Goal: Information Seeking & Learning: Learn about a topic

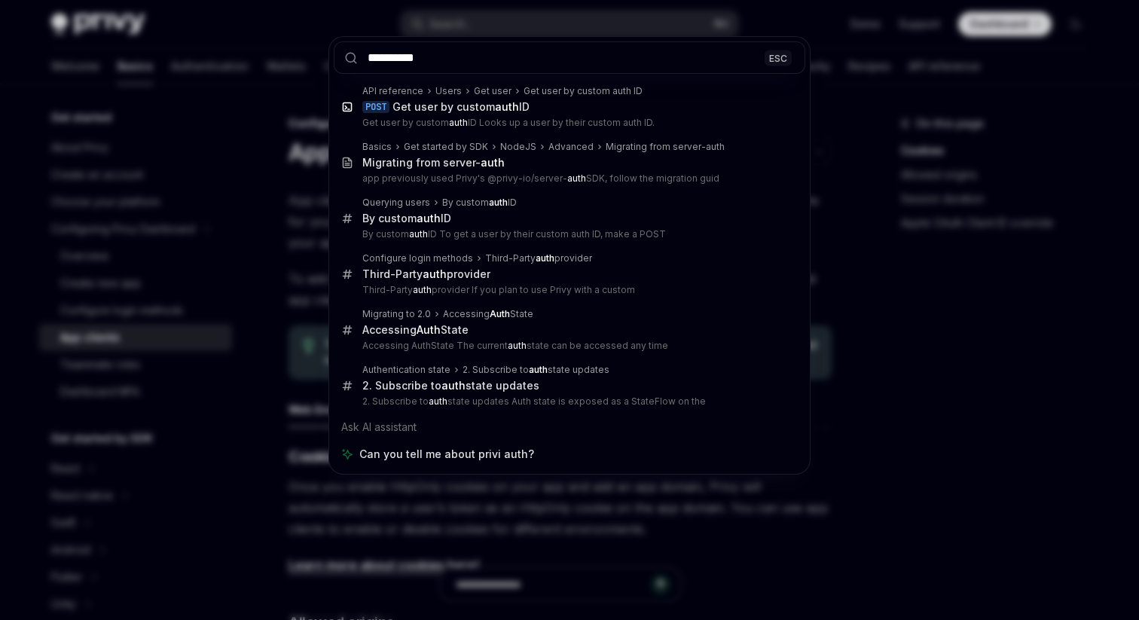
type input "**********"
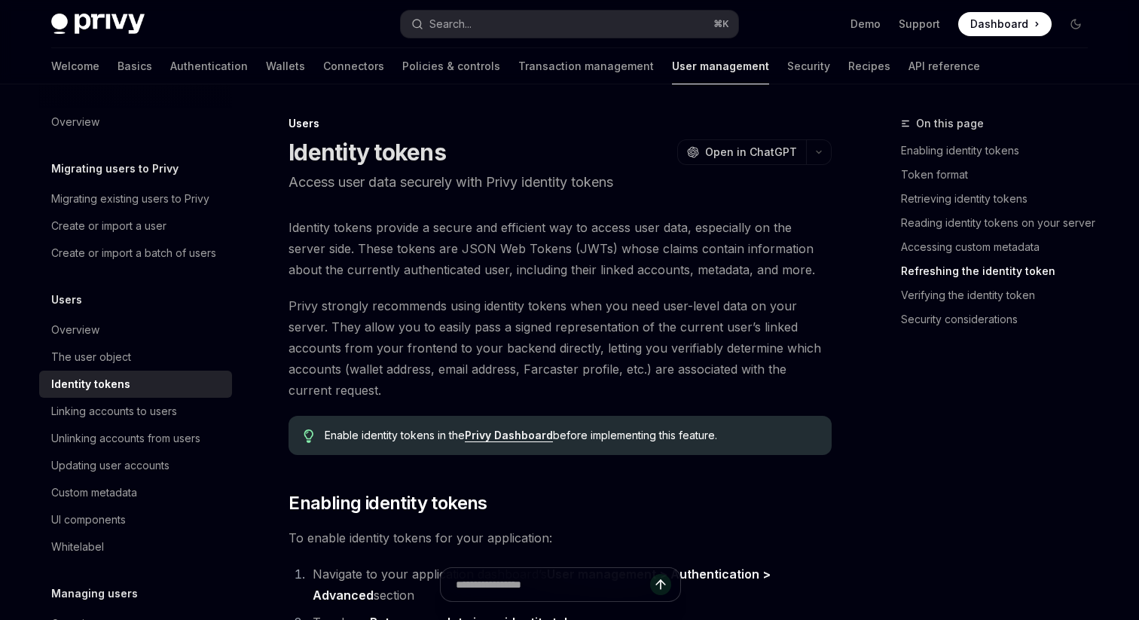
scroll to position [3564, 0]
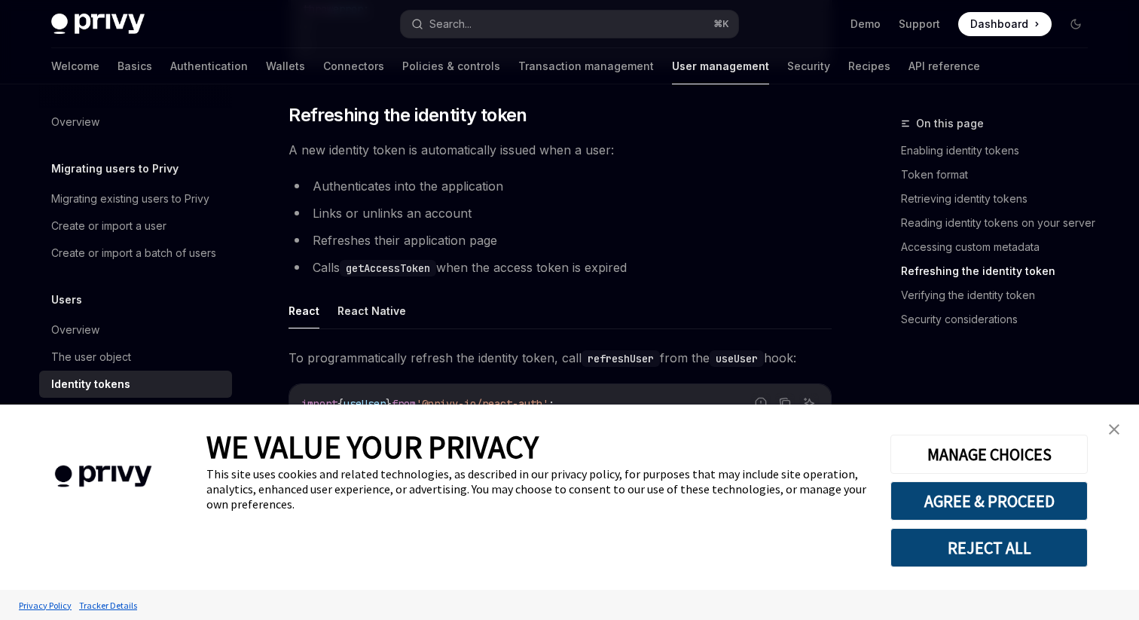
click at [1110, 430] on img "close banner" at bounding box center [1114, 429] width 11 height 11
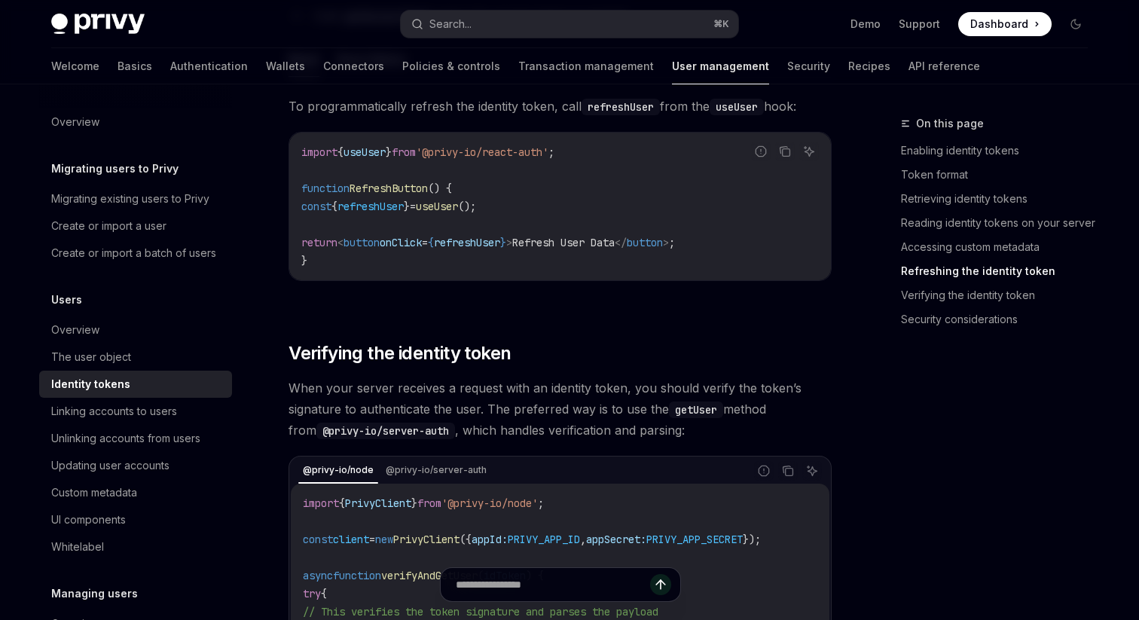
scroll to position [3800, 0]
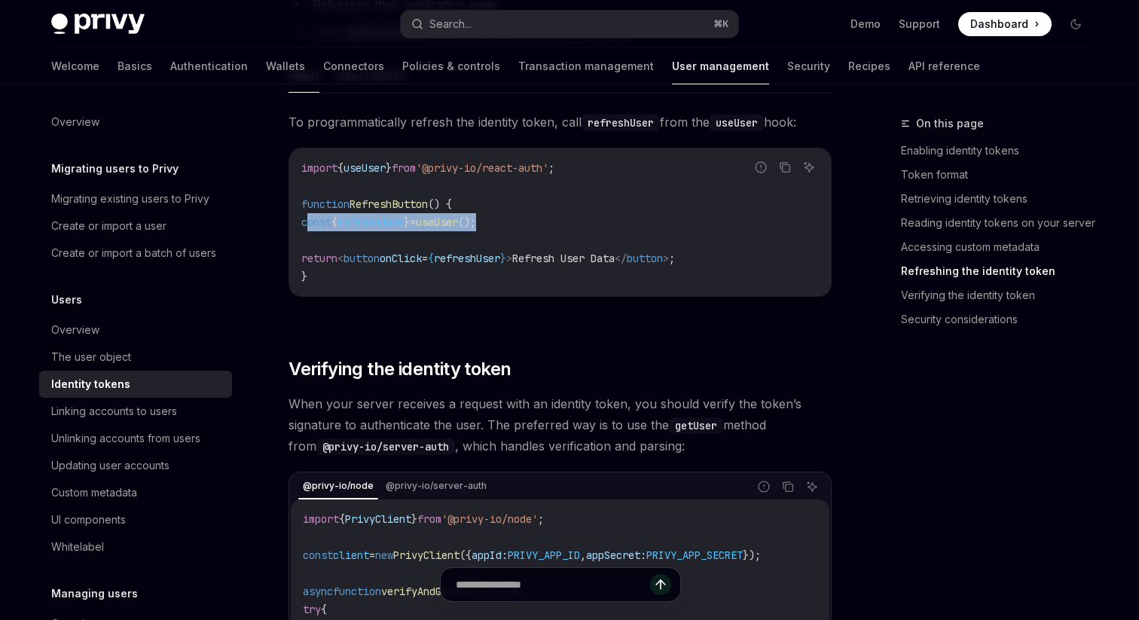
drag, startPoint x: 310, startPoint y: 232, endPoint x: 596, endPoint y: 231, distance: 285.6
click at [596, 231] on code "import { useUser } from '@privy-io/react-auth' ; function RefreshButton () { co…" at bounding box center [560, 222] width 518 height 127
copy span "const { refreshUser } = useUser ();"
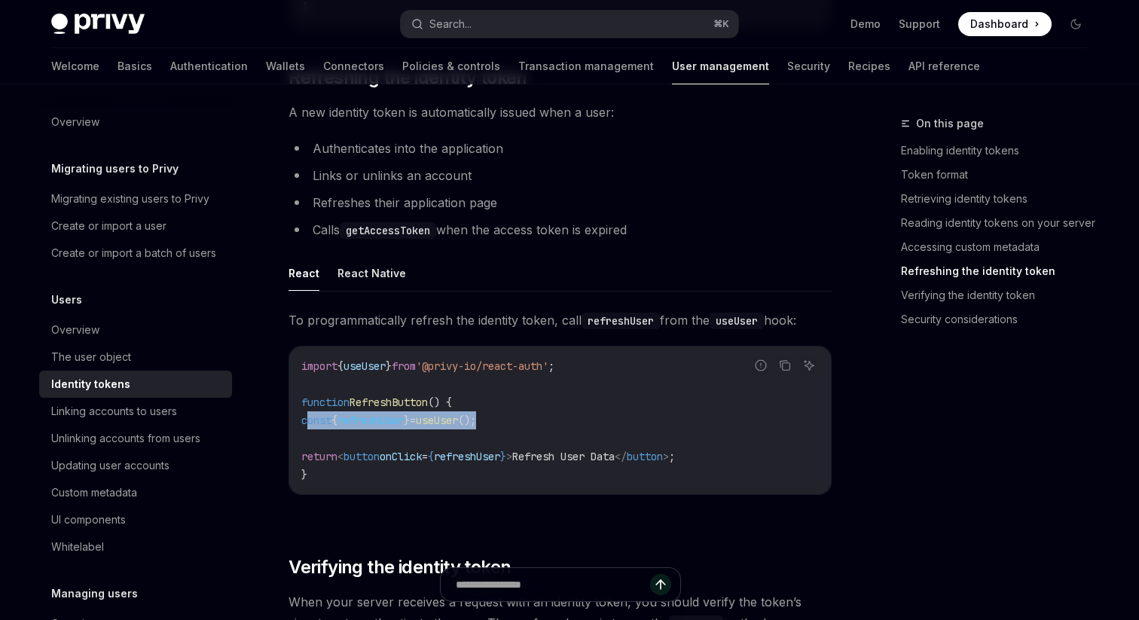
scroll to position [3596, 0]
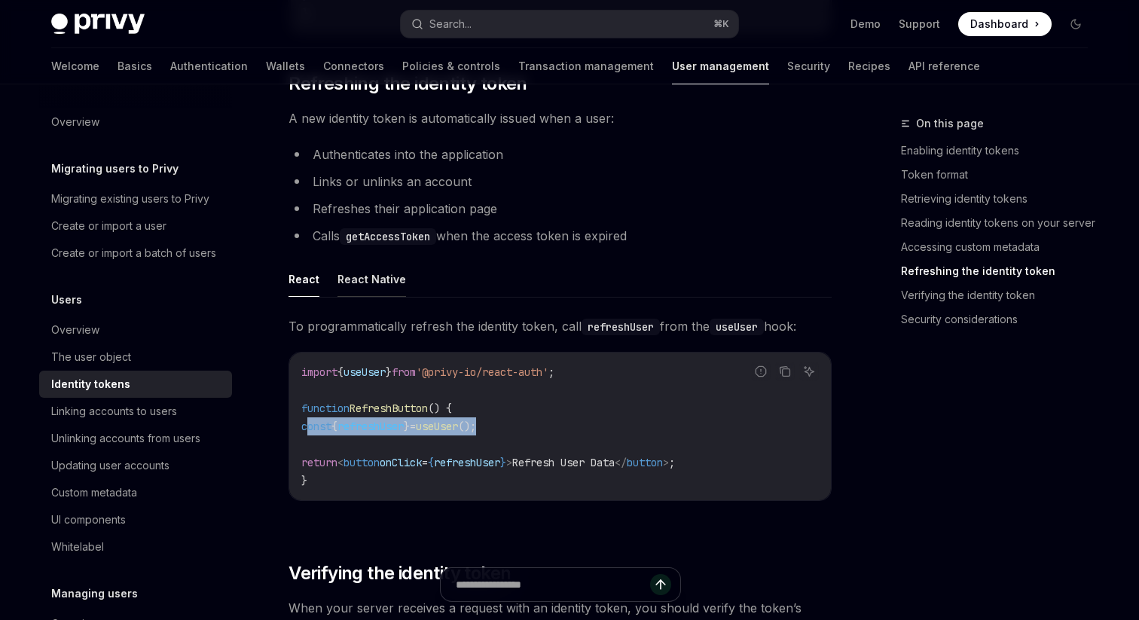
click at [378, 295] on button "React Native" at bounding box center [372, 279] width 69 height 35
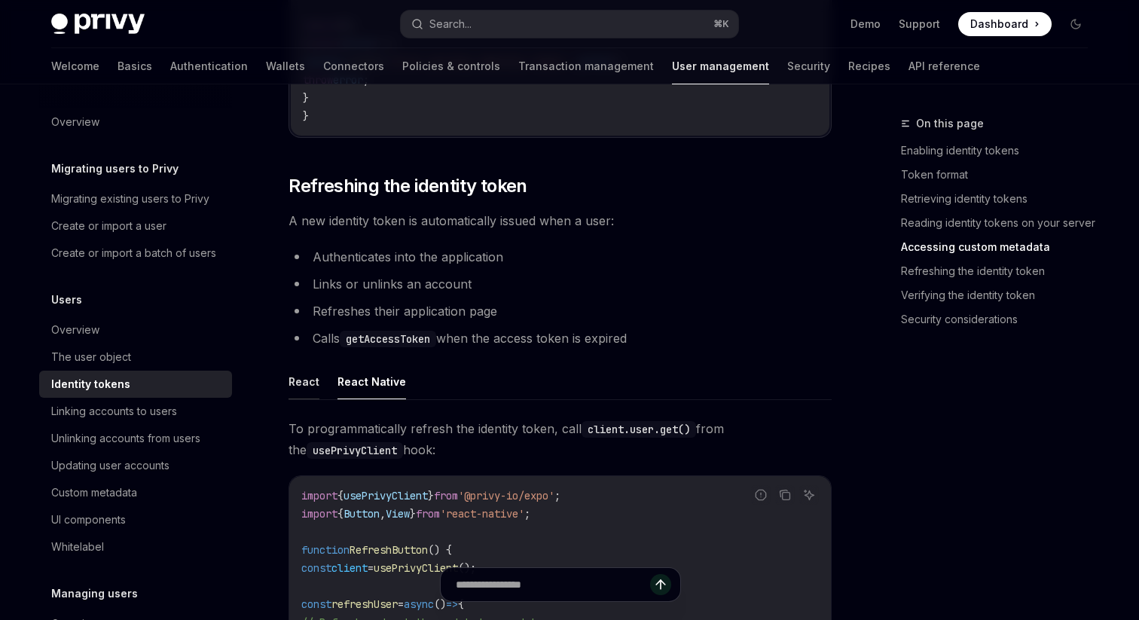
scroll to position [3492, 0]
click at [308, 393] on button "React" at bounding box center [304, 383] width 31 height 35
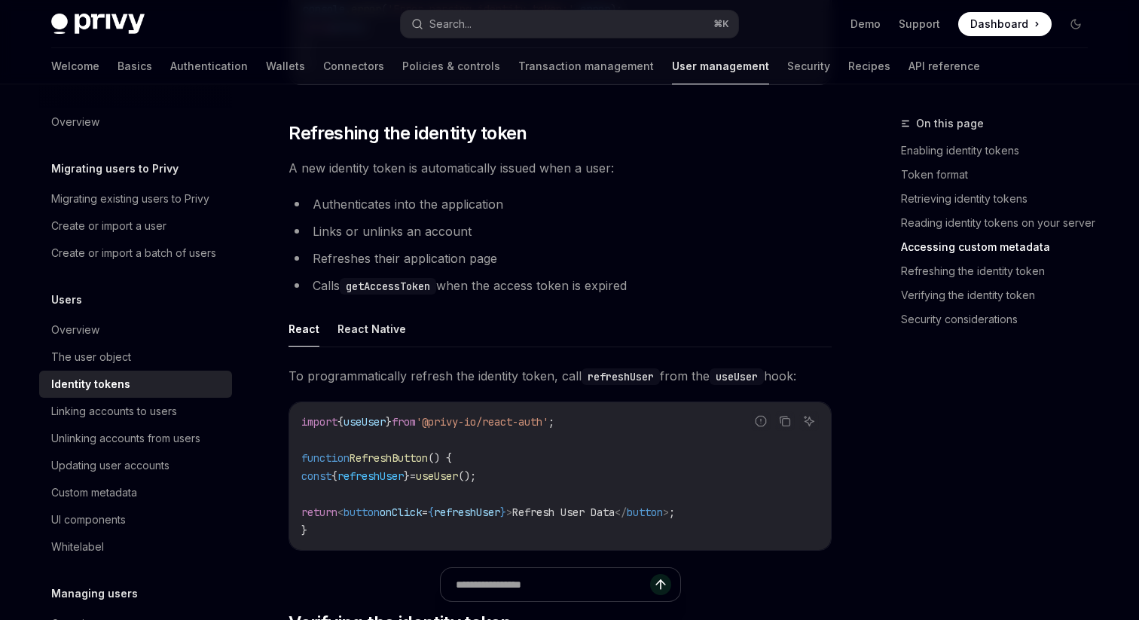
scroll to position [3547, 0]
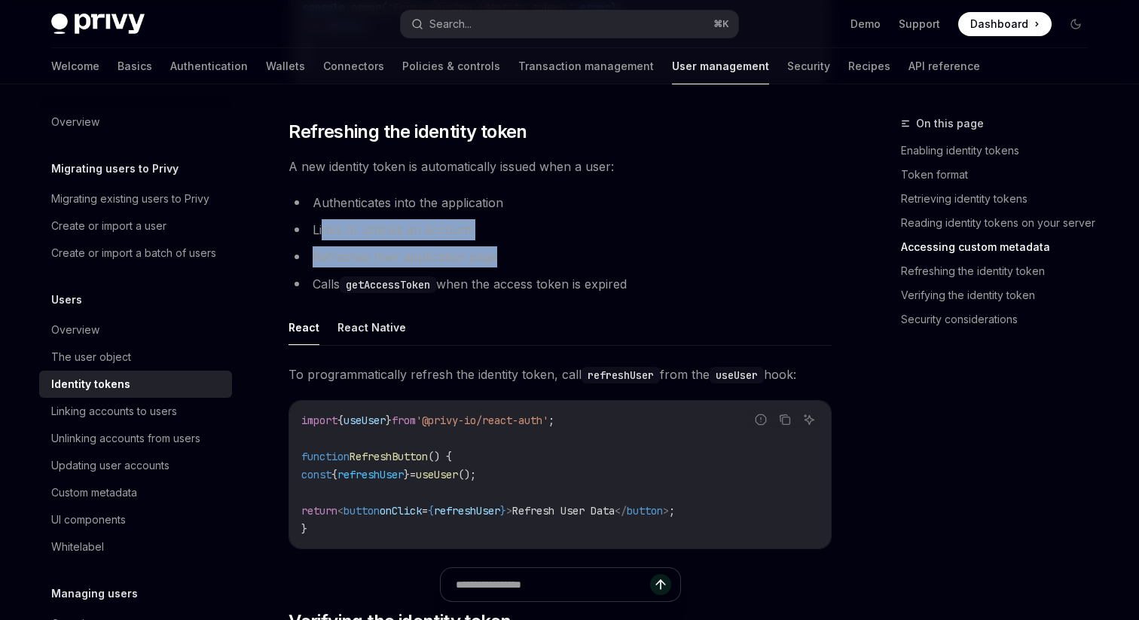
drag, startPoint x: 338, startPoint y: 242, endPoint x: 533, endPoint y: 263, distance: 195.6
click at [532, 262] on ul "Authenticates into the application Links or unlinks an account Refreshes their …" at bounding box center [560, 243] width 543 height 102
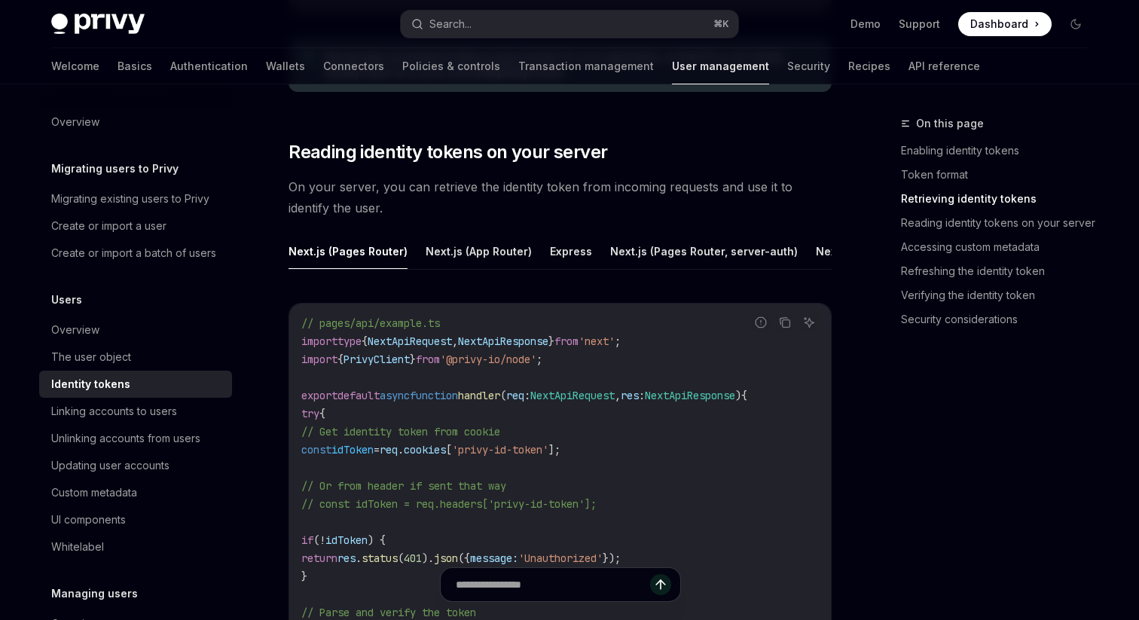
scroll to position [1942, 0]
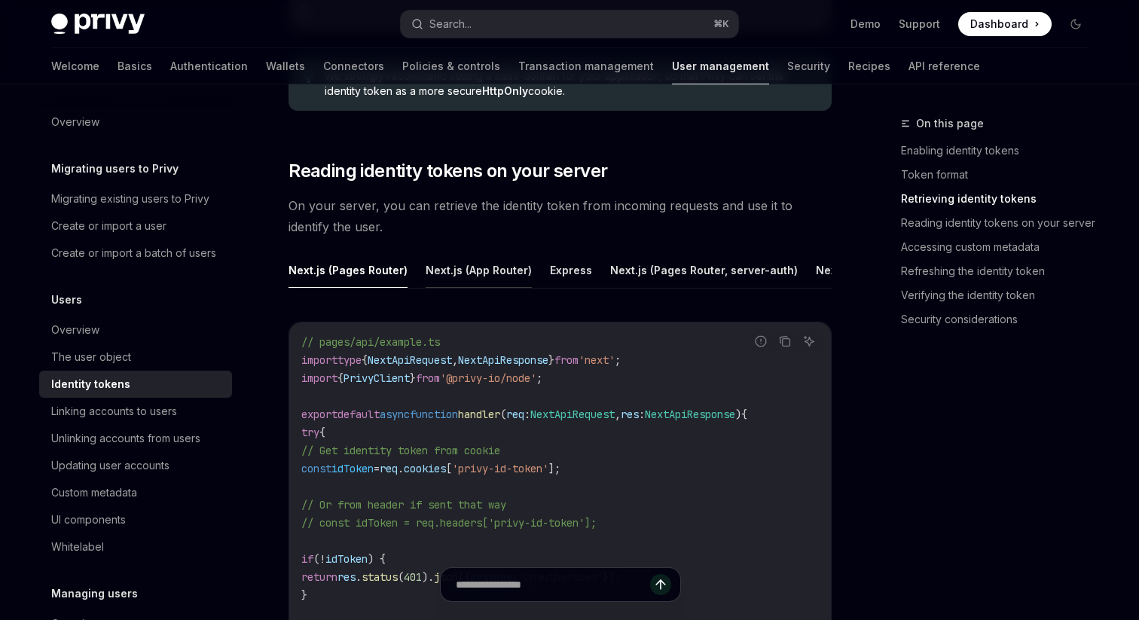
click at [484, 272] on button "Next.js (App Router)" at bounding box center [479, 269] width 106 height 35
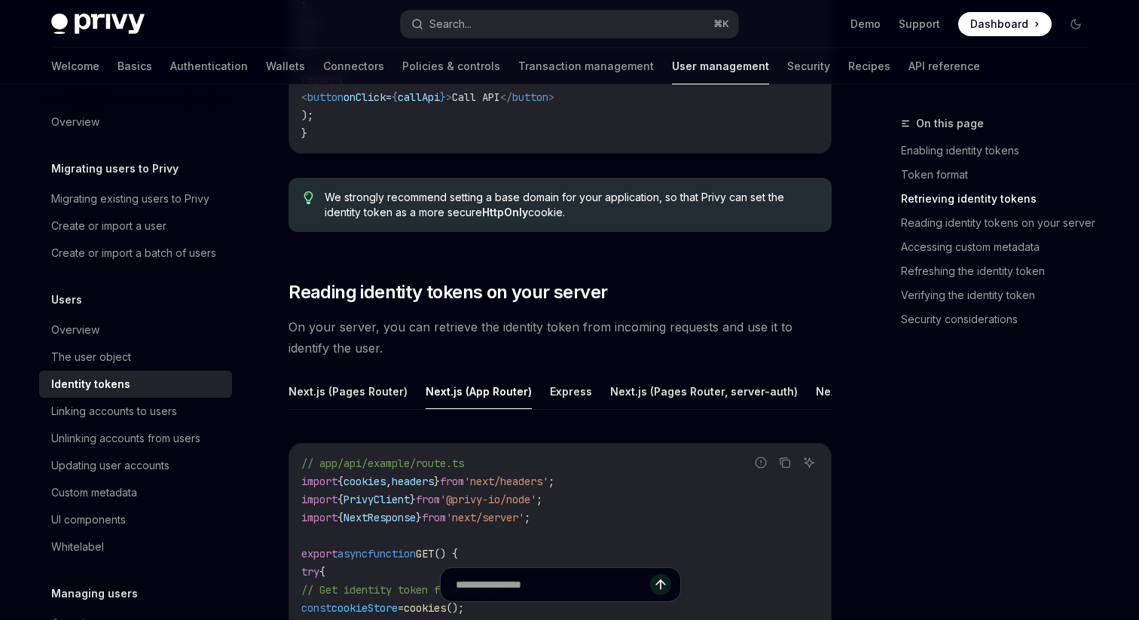
scroll to position [1815, 0]
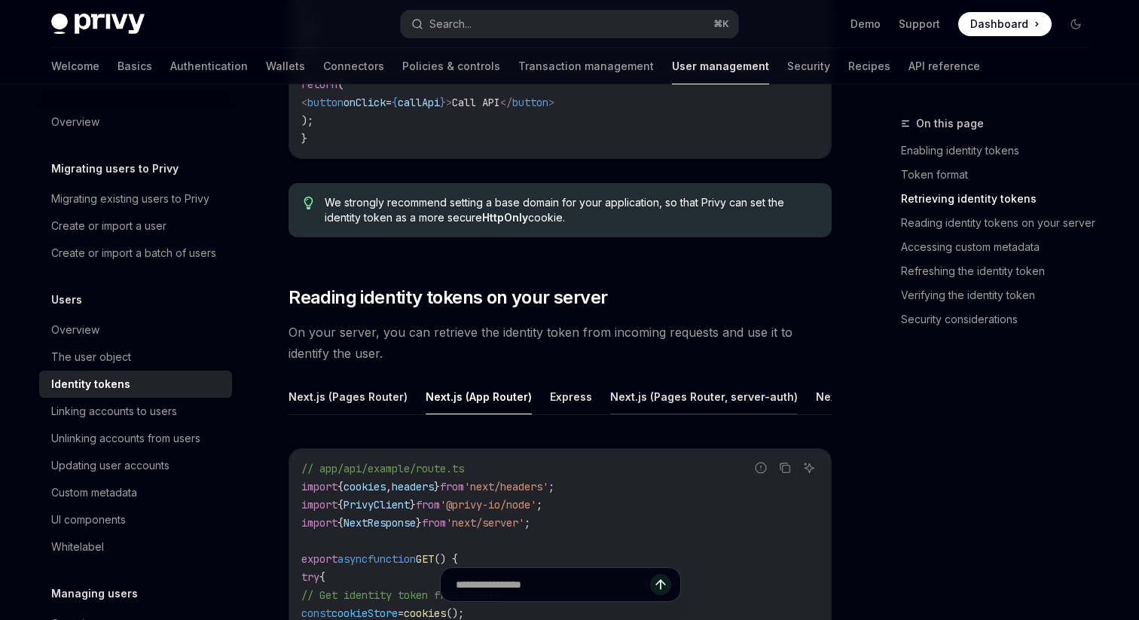
click at [622, 390] on button "Next.js (Pages Router, server-auth)" at bounding box center [704, 396] width 188 height 35
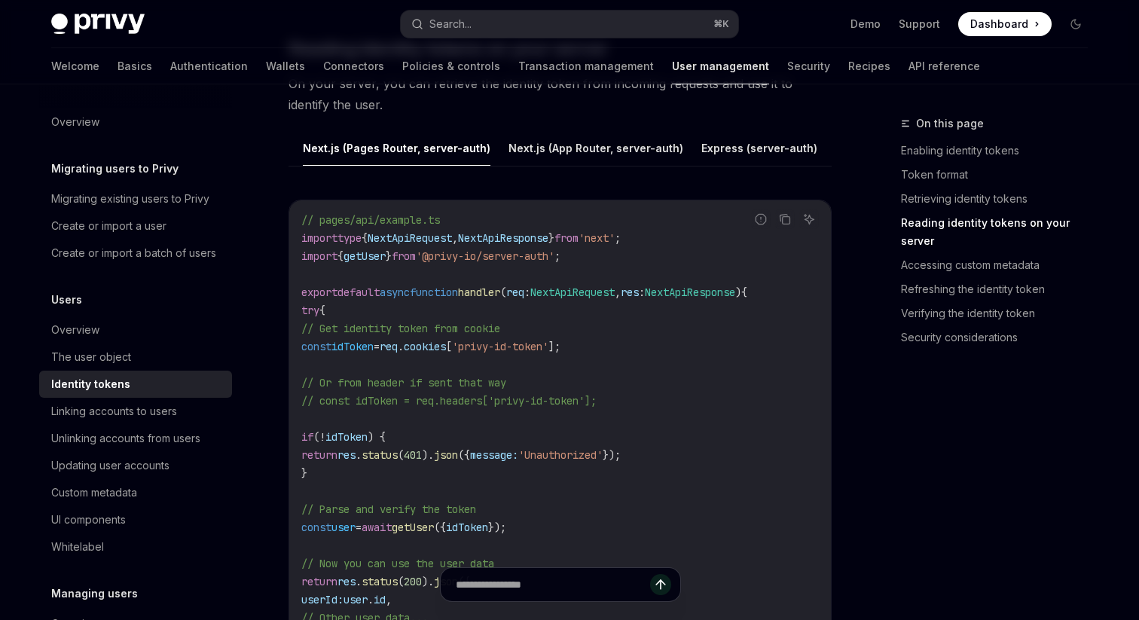
scroll to position [0, 319]
click at [596, 145] on button "Next.js (App Router, server-auth)" at bounding box center [584, 147] width 175 height 35
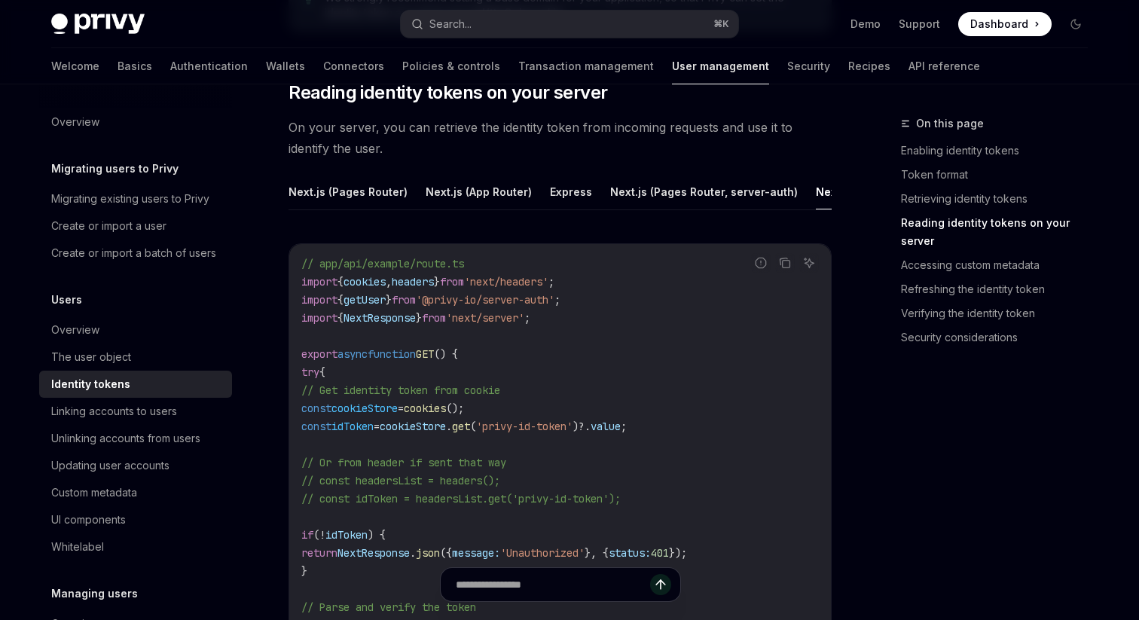
scroll to position [1958, 0]
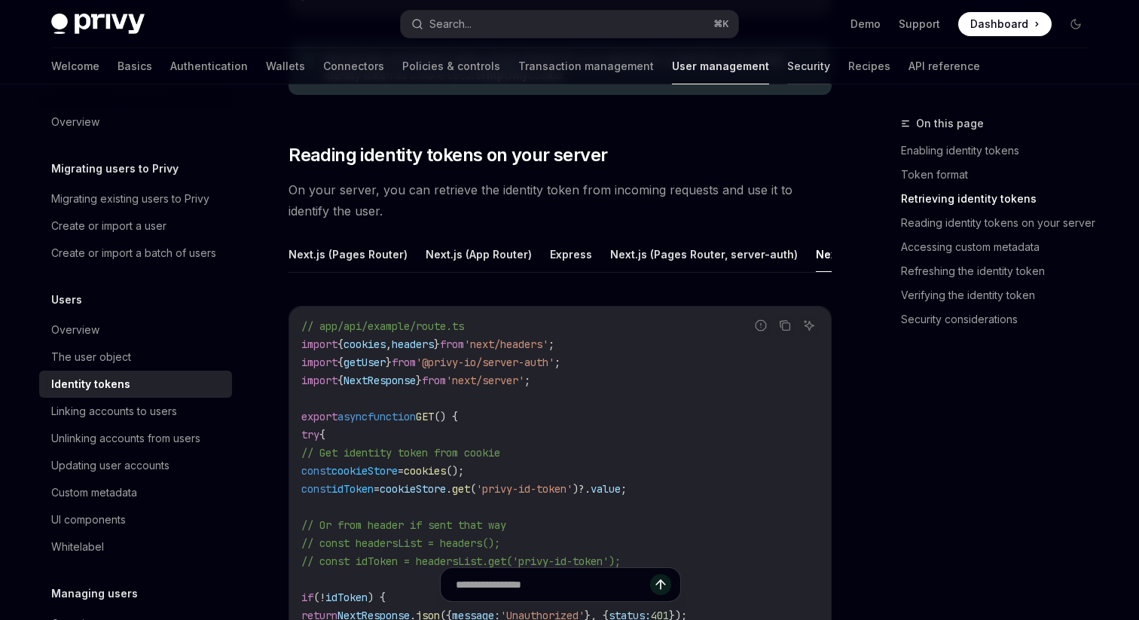
click at [788, 70] on link "Security" at bounding box center [809, 66] width 43 height 36
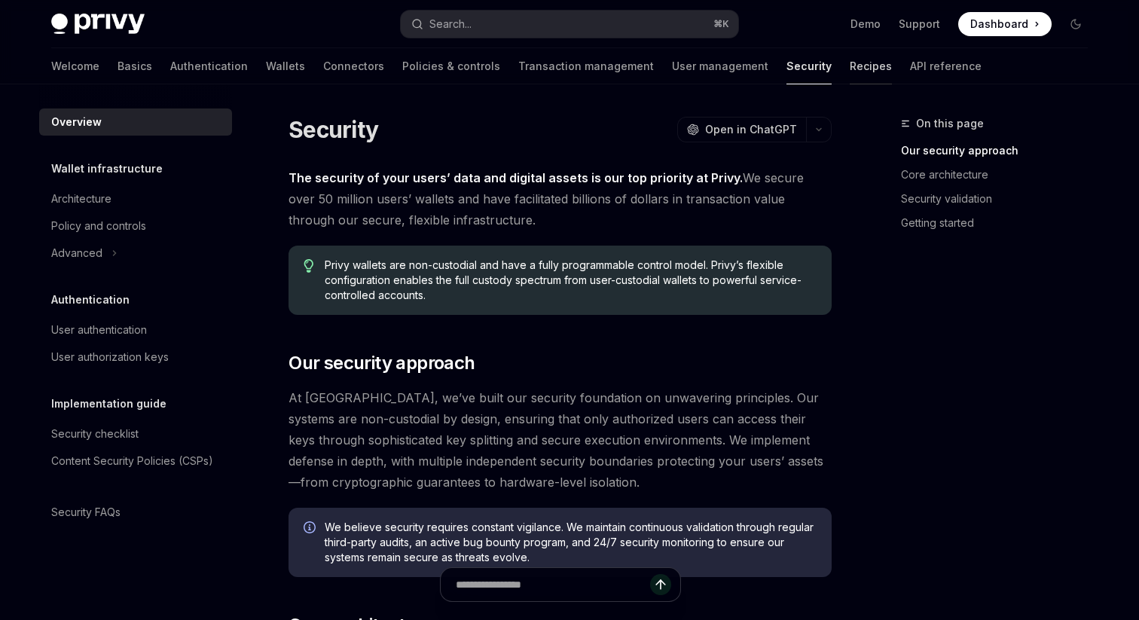
click at [850, 75] on link "Recipes" at bounding box center [871, 66] width 42 height 36
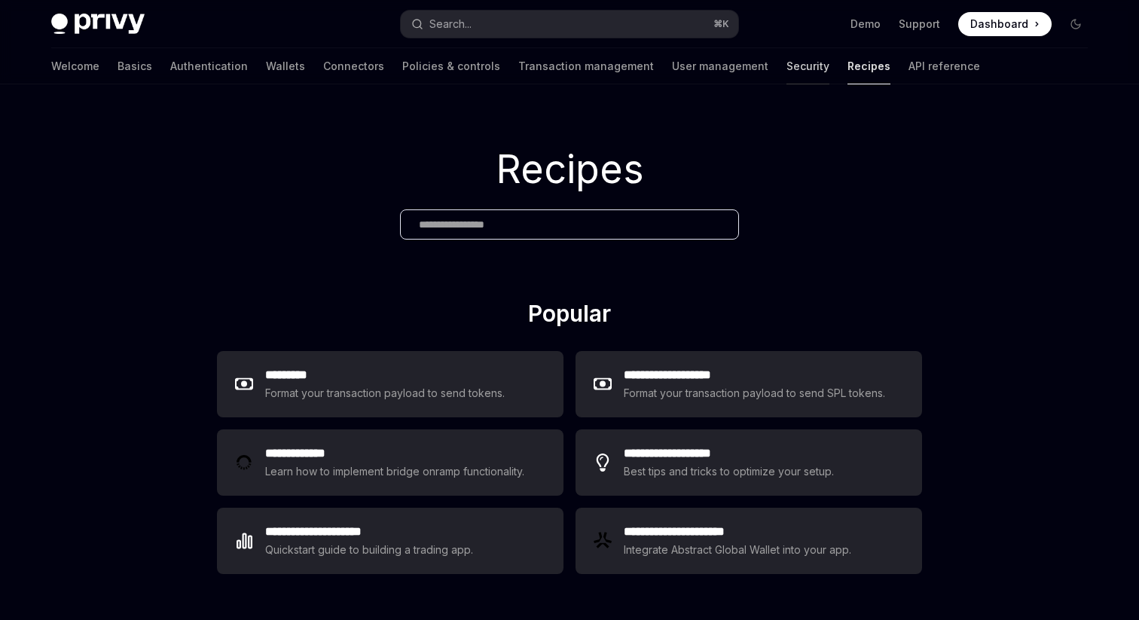
click at [787, 66] on link "Security" at bounding box center [808, 66] width 43 height 36
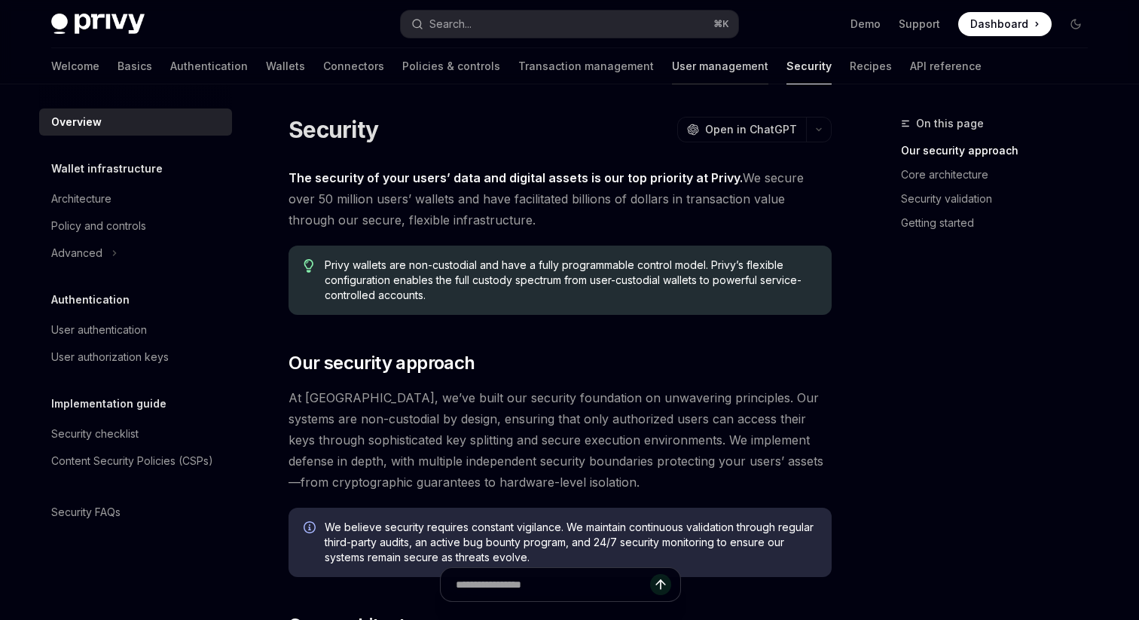
click at [672, 74] on link "User management" at bounding box center [720, 66] width 96 height 36
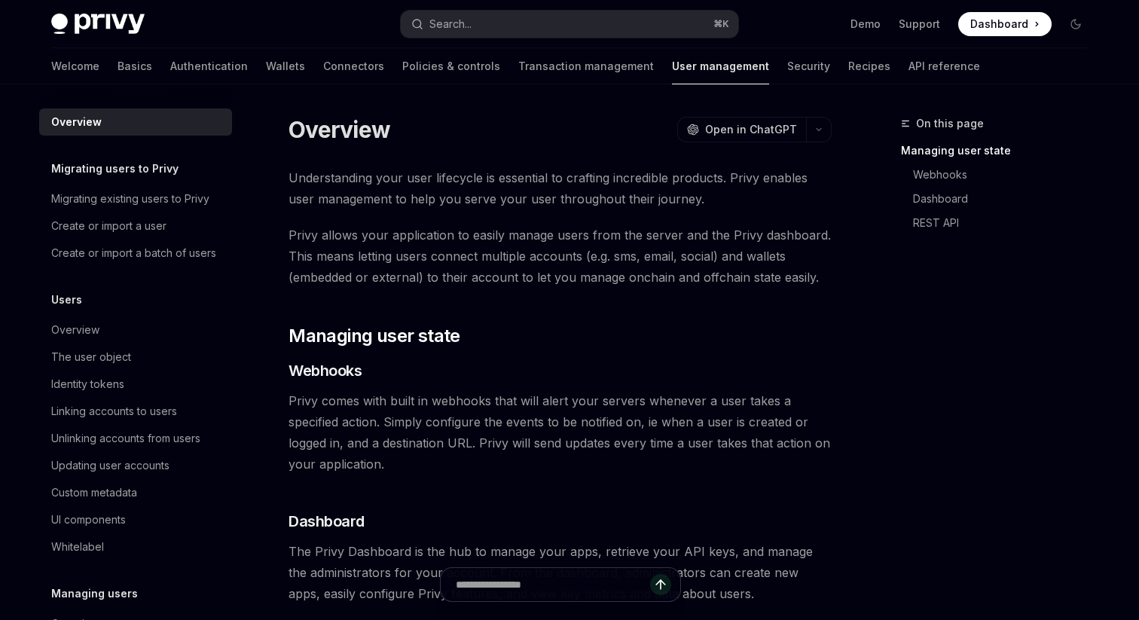
click at [571, 75] on div "Welcome Basics Authentication Wallets Connectors Policies & controls Transactio…" at bounding box center [515, 66] width 929 height 36
click at [549, 74] on link "Transaction management" at bounding box center [586, 66] width 136 height 36
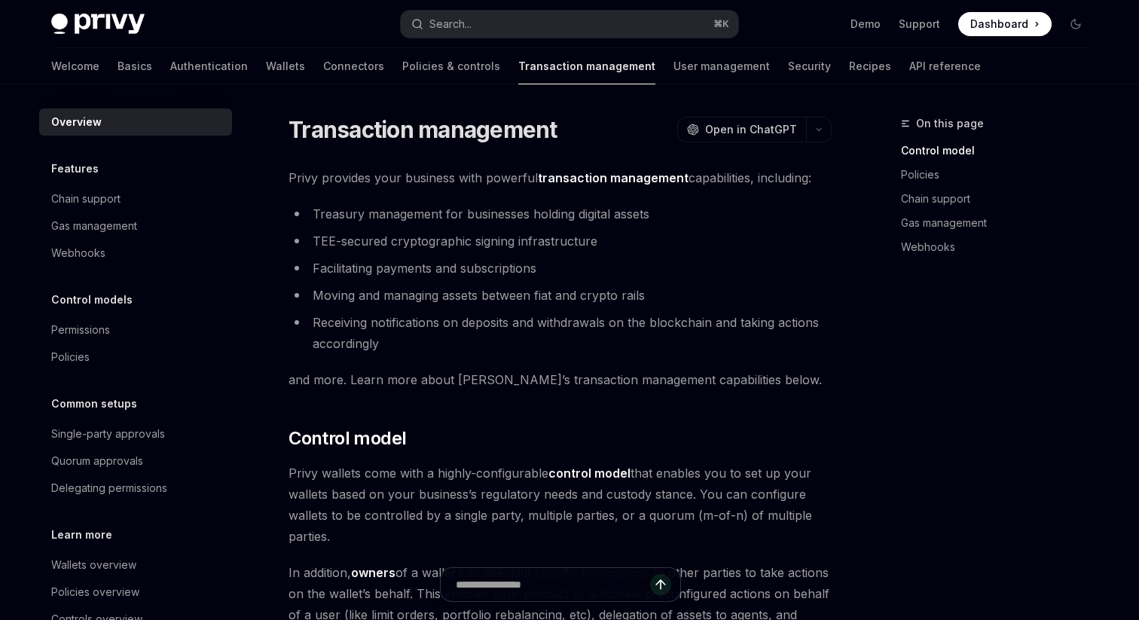
click at [674, 62] on link "User management" at bounding box center [722, 66] width 96 height 36
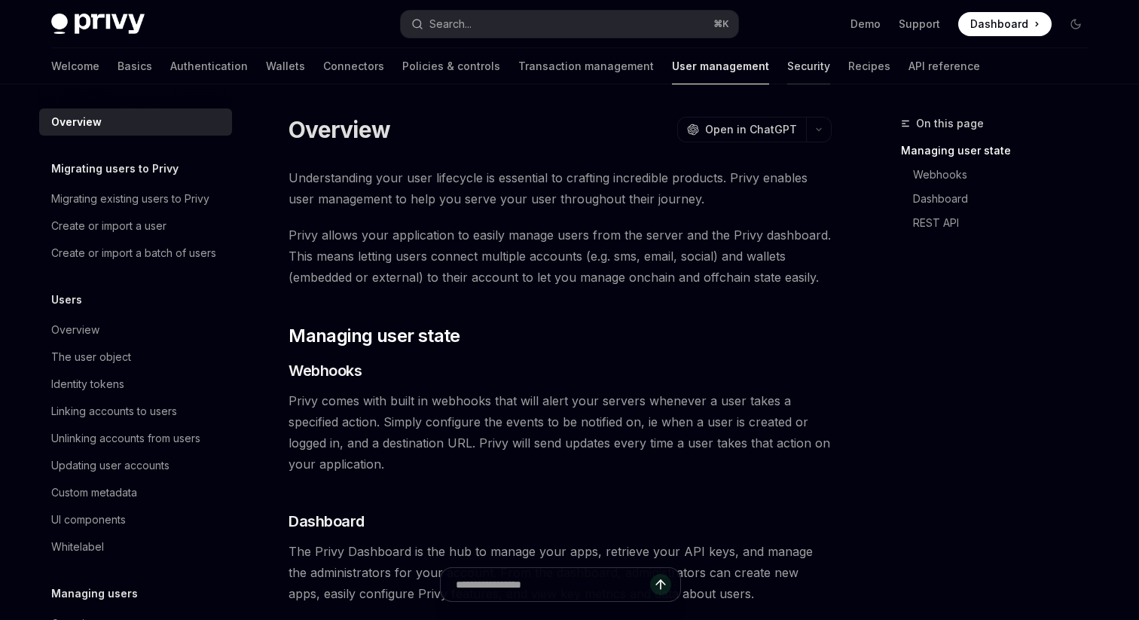
click at [788, 63] on link "Security" at bounding box center [809, 66] width 43 height 36
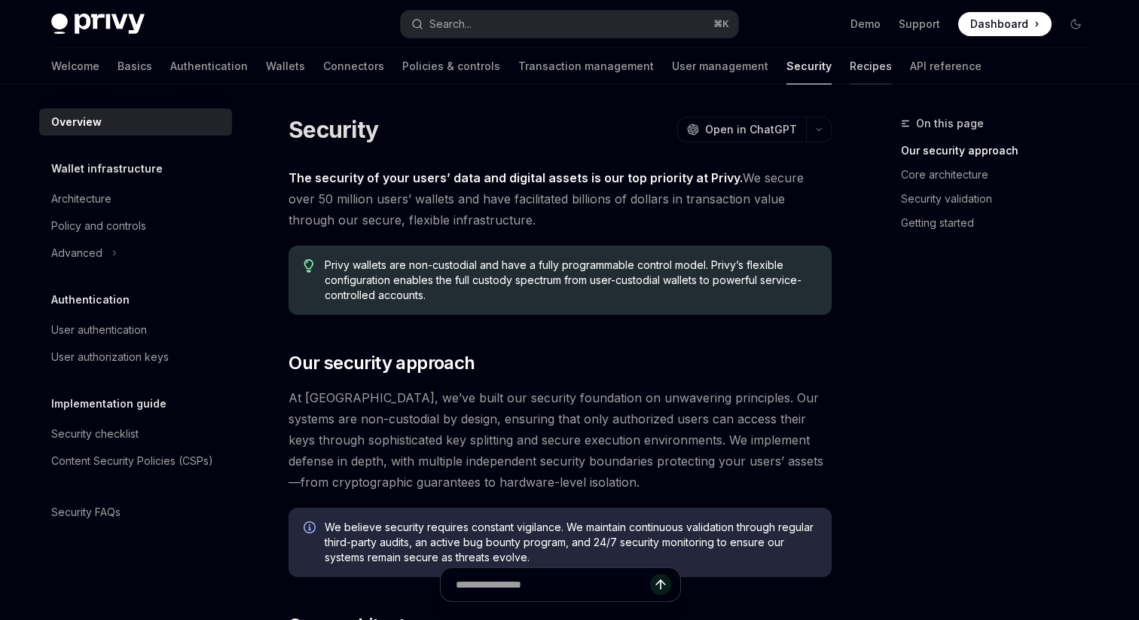
click at [850, 61] on link "Recipes" at bounding box center [871, 66] width 42 height 36
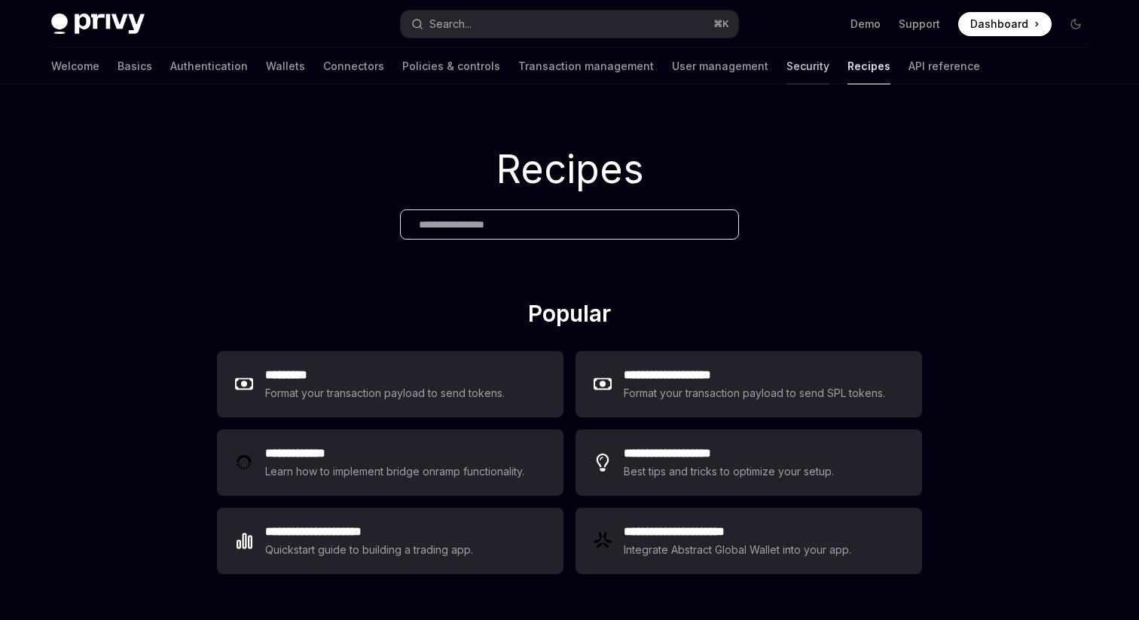
click at [787, 69] on link "Security" at bounding box center [808, 66] width 43 height 36
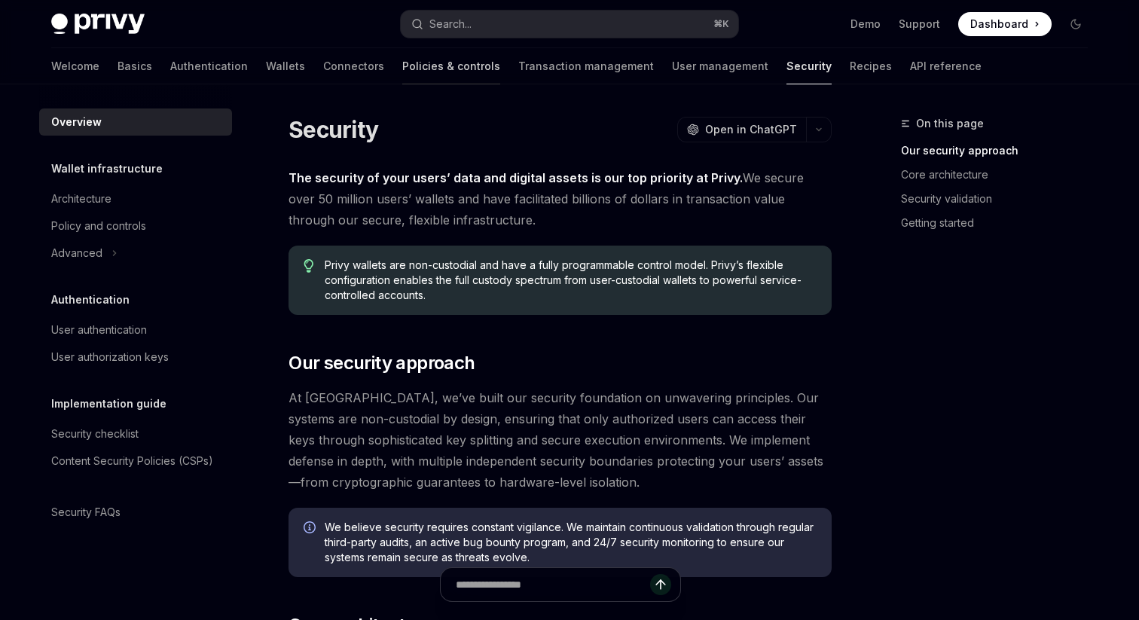
click at [402, 66] on link "Policies & controls" at bounding box center [451, 66] width 98 height 36
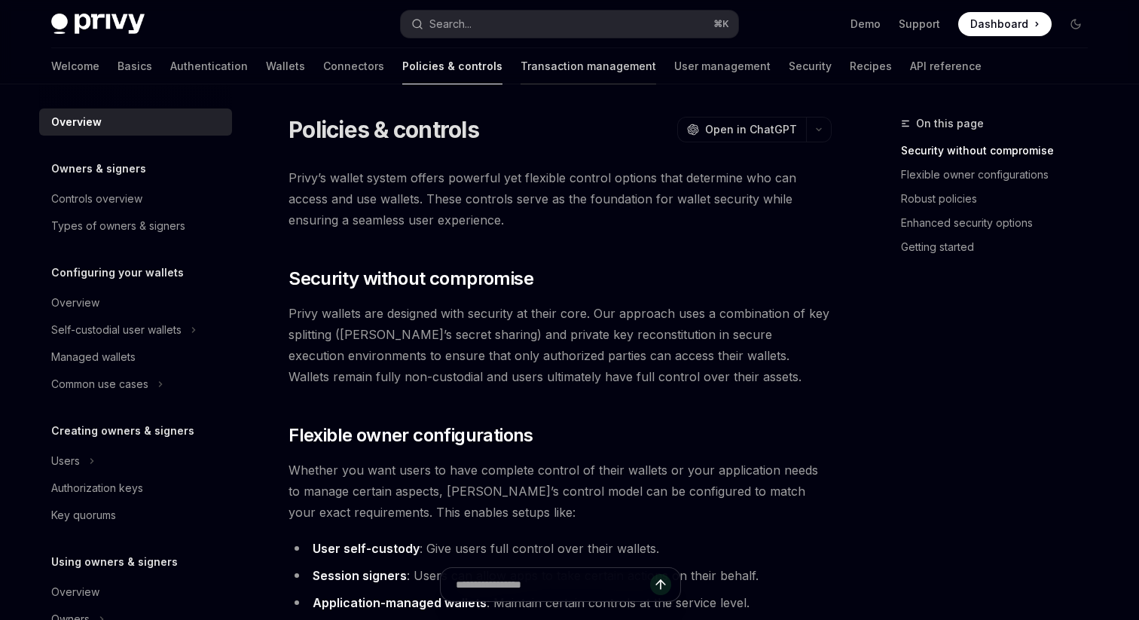
click at [521, 57] on link "Transaction management" at bounding box center [589, 66] width 136 height 36
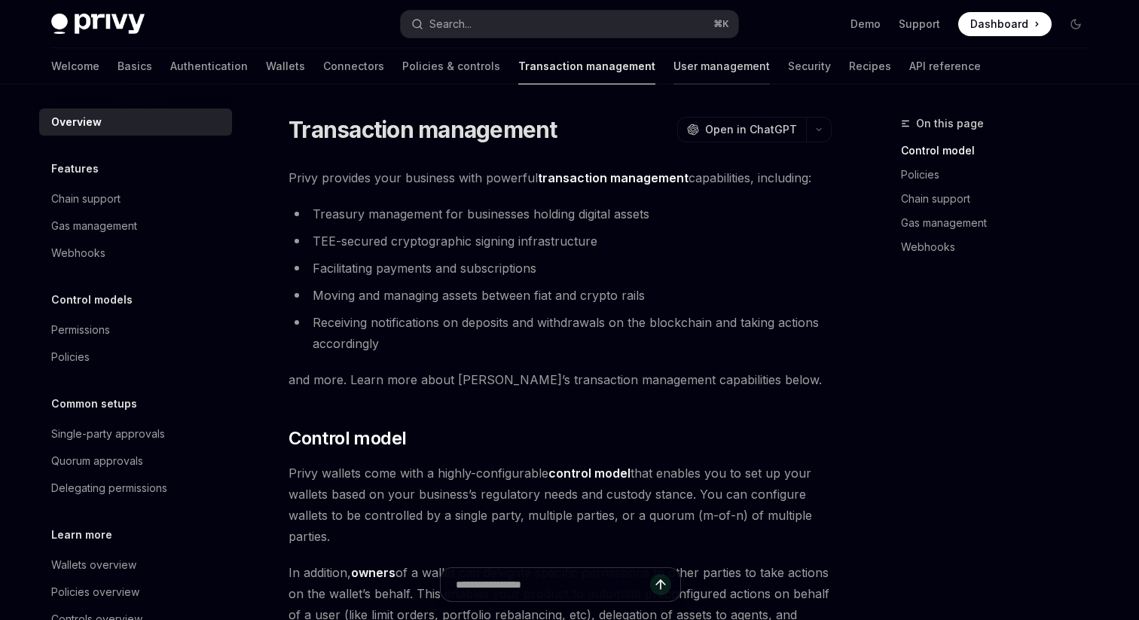
click at [674, 66] on link "User management" at bounding box center [722, 66] width 96 height 36
type textarea "*"
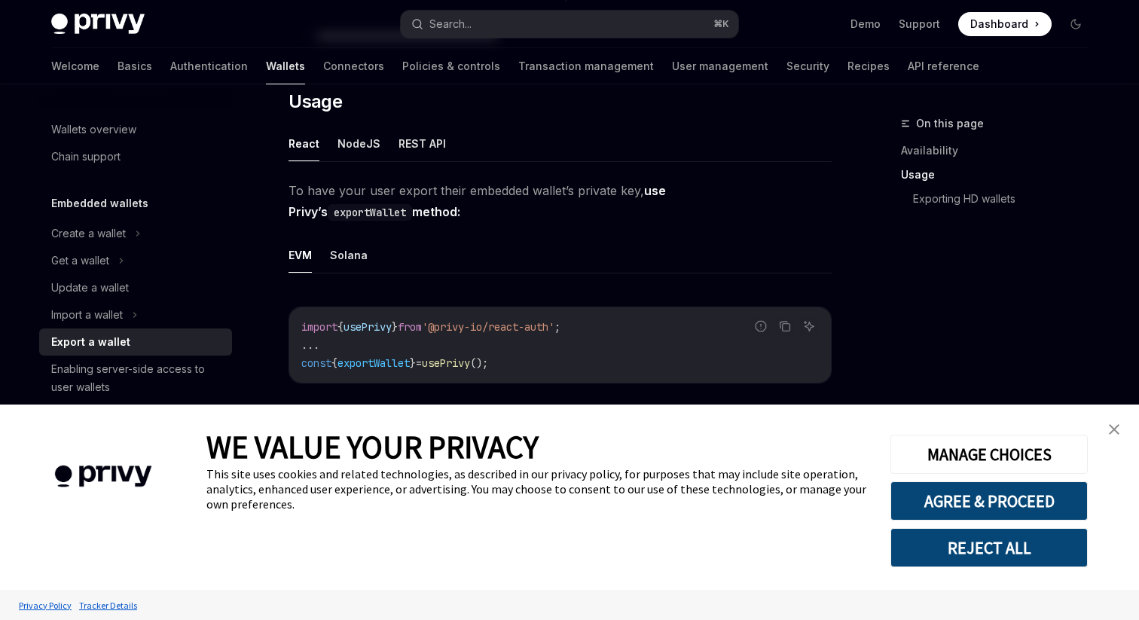
scroll to position [365, 0]
click at [1111, 426] on img "close banner" at bounding box center [1114, 429] width 11 height 11
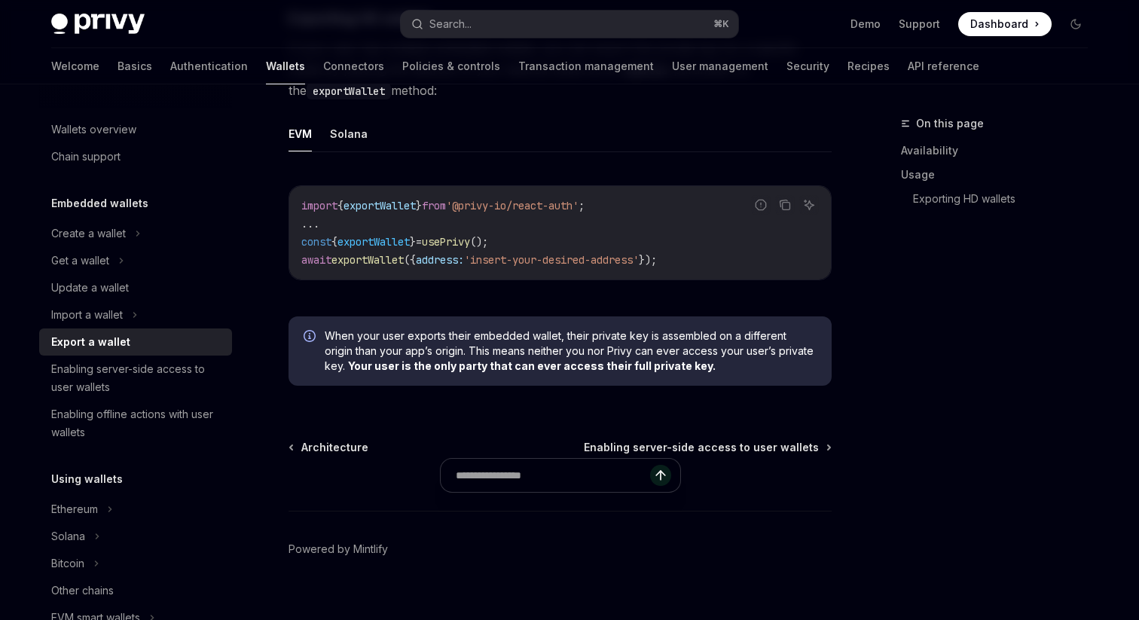
scroll to position [1586, 0]
